Goal: Navigation & Orientation: Find specific page/section

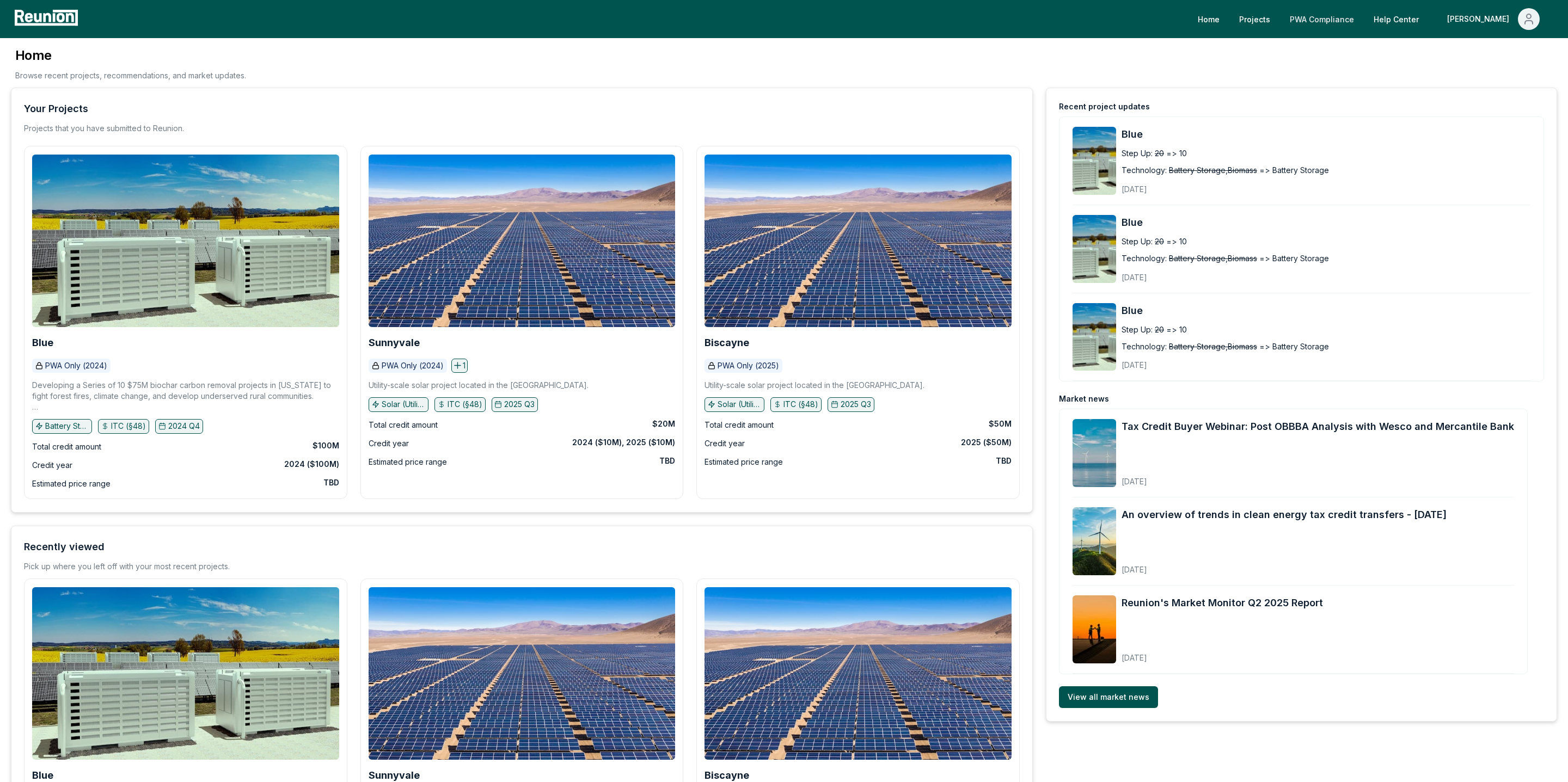
click at [1234, 15] on link "PWA Compliance" at bounding box center [1321, 18] width 82 height 22
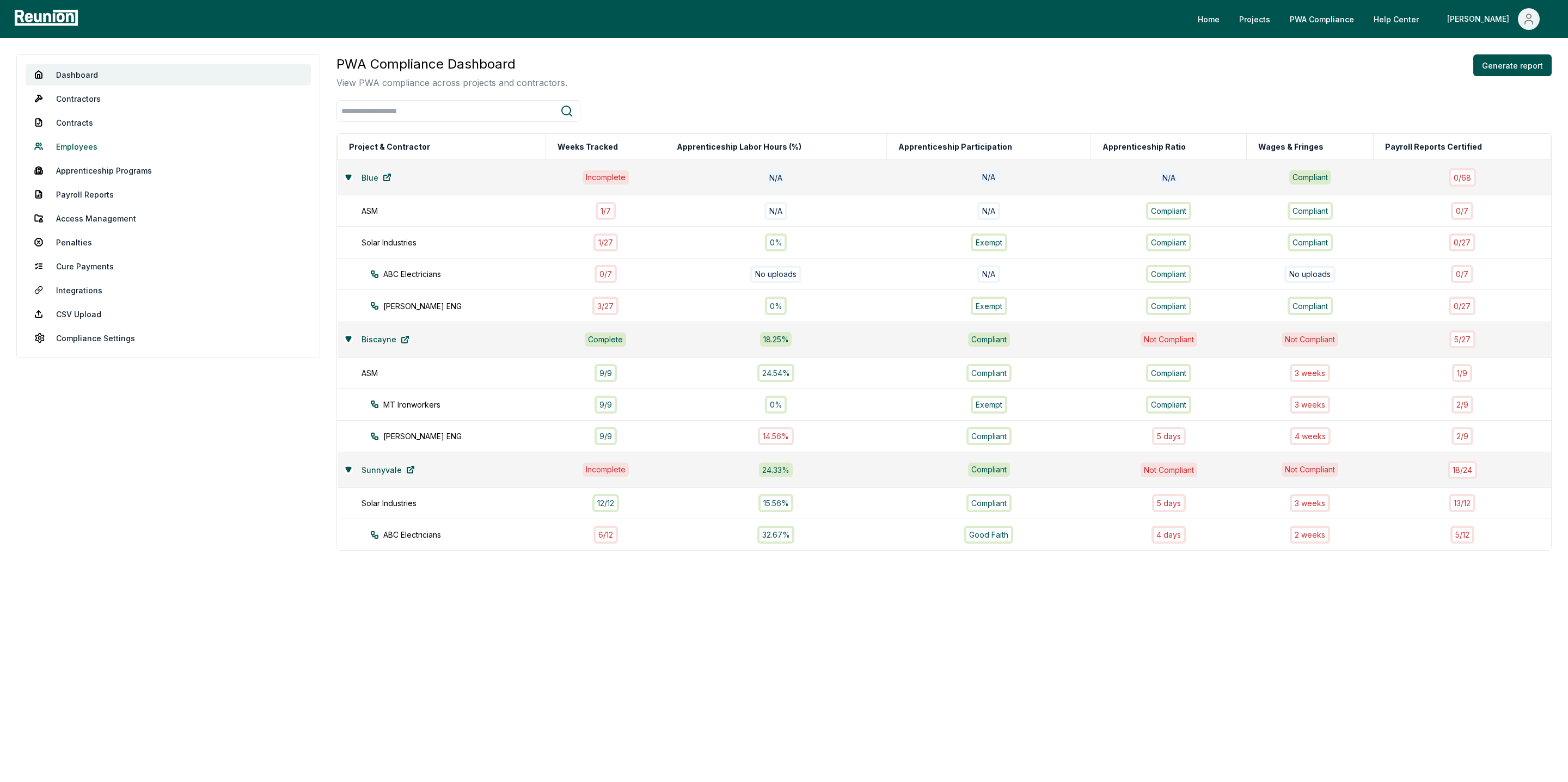
click at [76, 147] on link "Employees" at bounding box center [168, 146] width 285 height 22
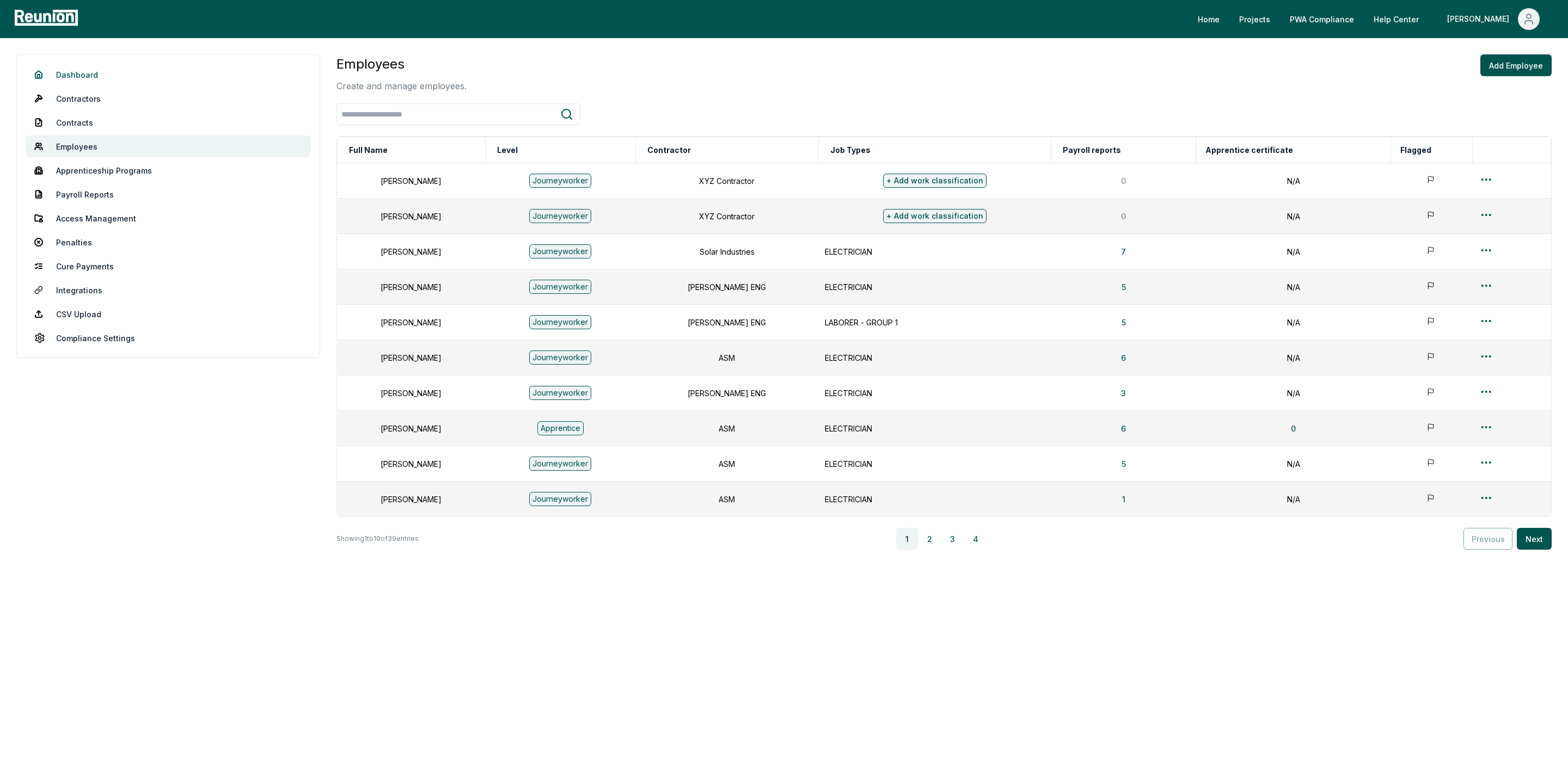
click at [95, 81] on link "Dashboard" at bounding box center [168, 74] width 285 height 22
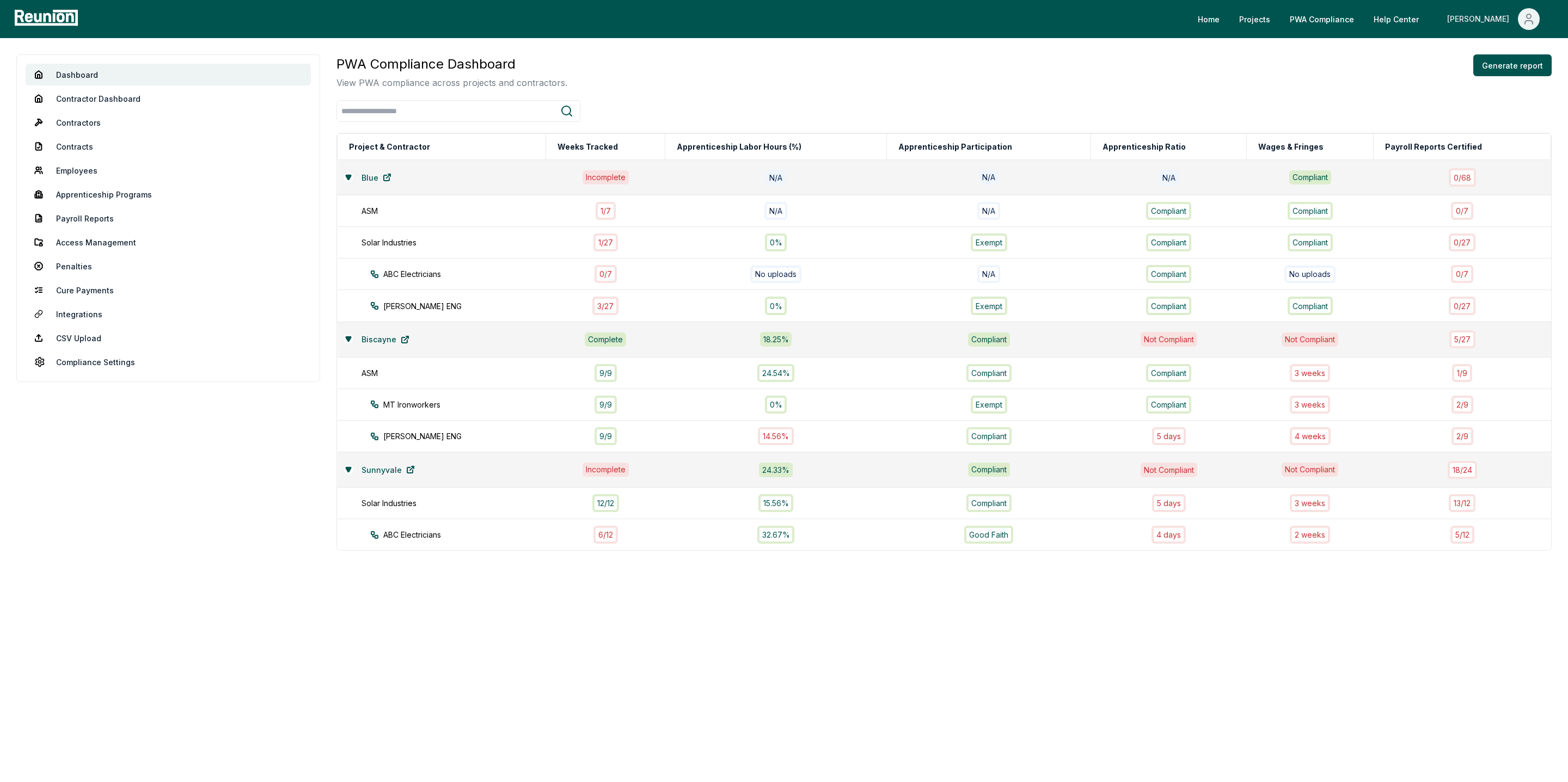
click at [1498, 14] on div "[PERSON_NAME]" at bounding box center [1480, 18] width 66 height 22
click at [1488, 92] on p "Log out" at bounding box center [1500, 90] width 28 height 13
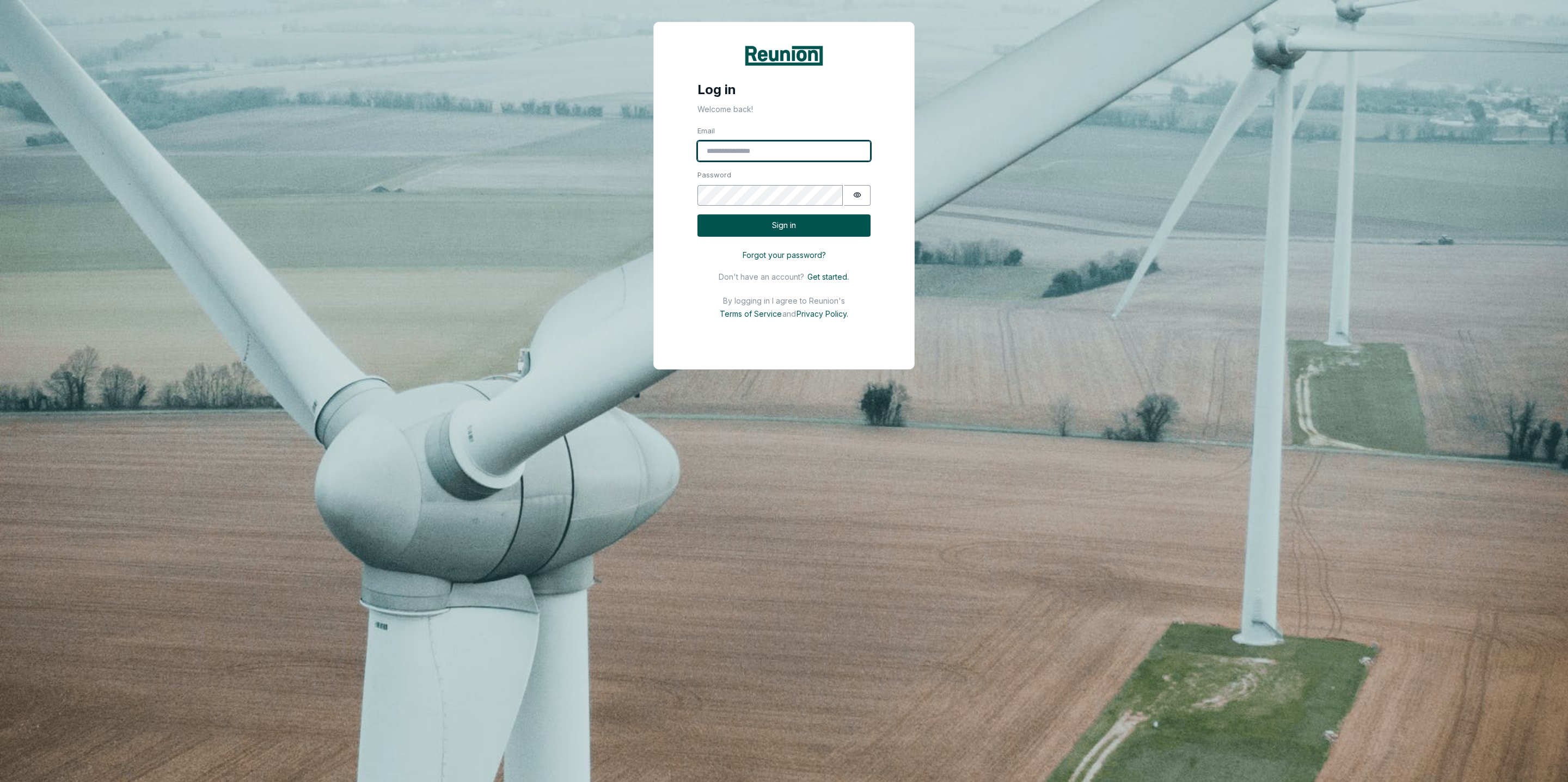
click at [728, 145] on input "Email" at bounding box center [783, 151] width 173 height 20
type input "**********"
click at [791, 235] on button "Sign in" at bounding box center [783, 226] width 173 height 22
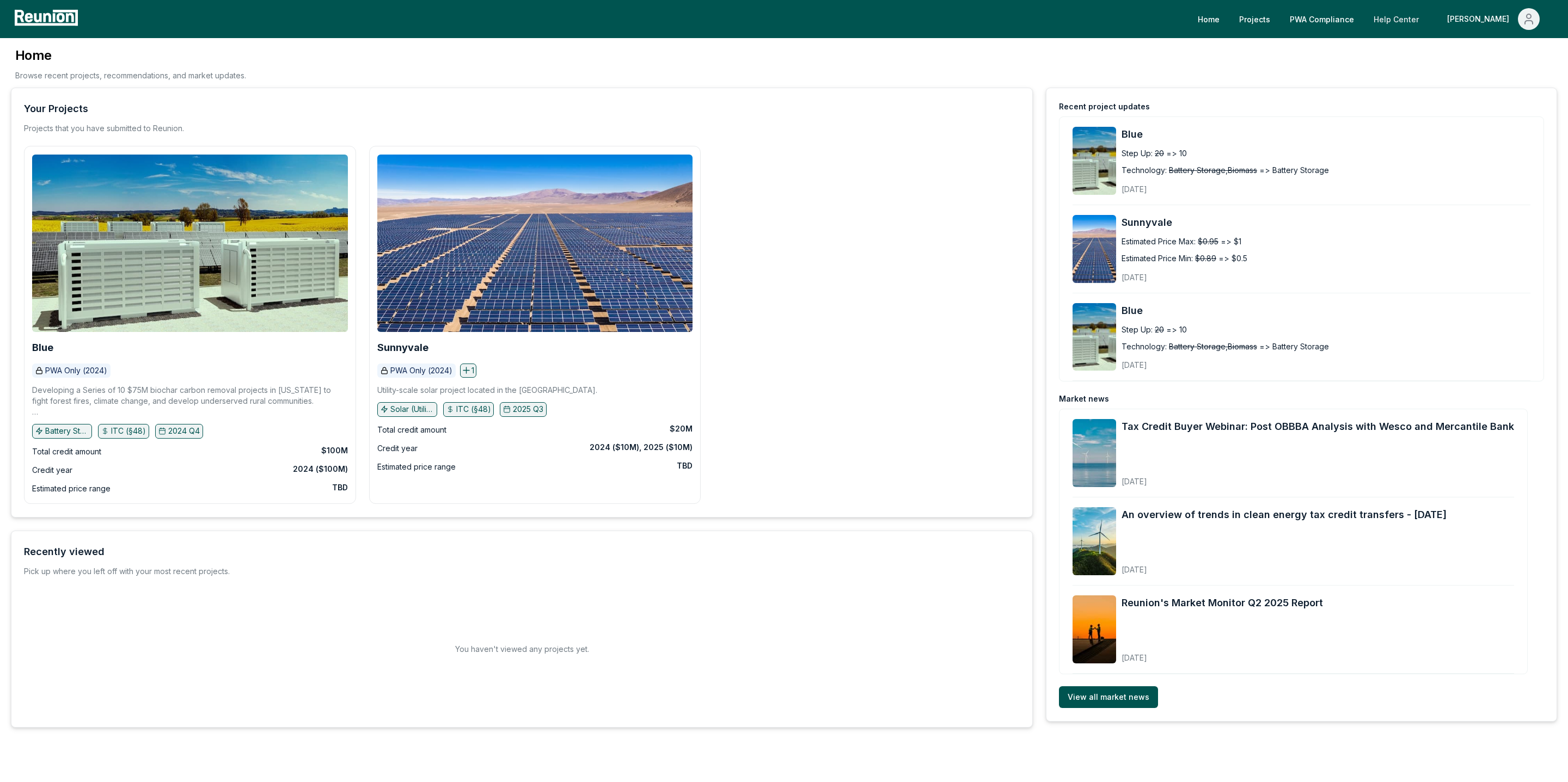
click at [1416, 22] on link "Help Center" at bounding box center [1396, 18] width 62 height 22
click at [1343, 20] on link "PWA Compliance" at bounding box center [1321, 18] width 82 height 22
